Goal: Navigation & Orientation: Find specific page/section

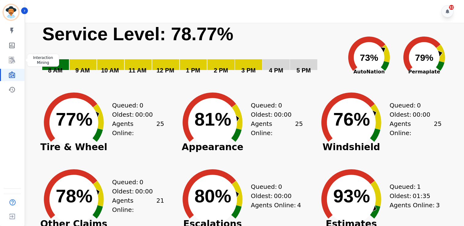
click at [115, 61] on rect "Service Level: 0%" at bounding box center [110, 64] width 27 height 11
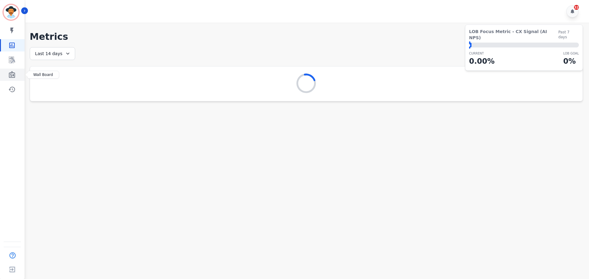
click at [13, 76] on icon "Sidebar" at bounding box center [12, 74] width 6 height 7
